Goal: Navigation & Orientation: Find specific page/section

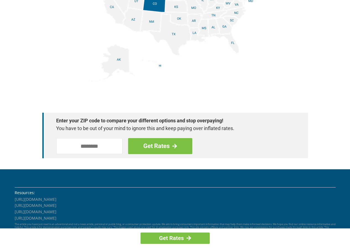
scroll to position [762, 0]
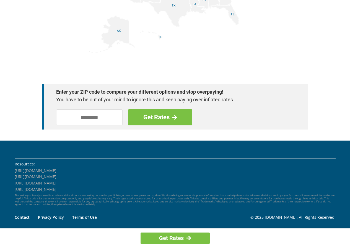
click at [89, 218] on link "Terms of Use" at bounding box center [84, 217] width 25 height 5
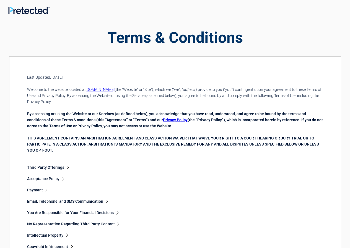
click at [39, 178] on link "Acceptance Policy" at bounding box center [45, 179] width 36 height 4
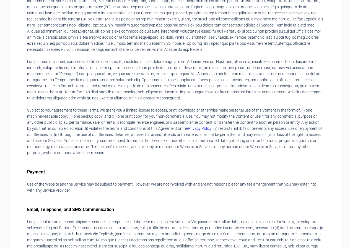
scroll to position [624, 0]
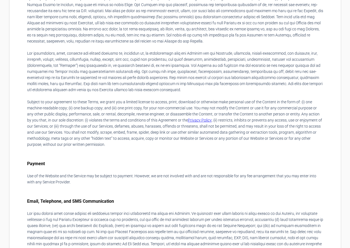
click at [188, 120] on link "Privacy Policy" at bounding box center [200, 120] width 24 height 4
